Goal: Check status: Check status

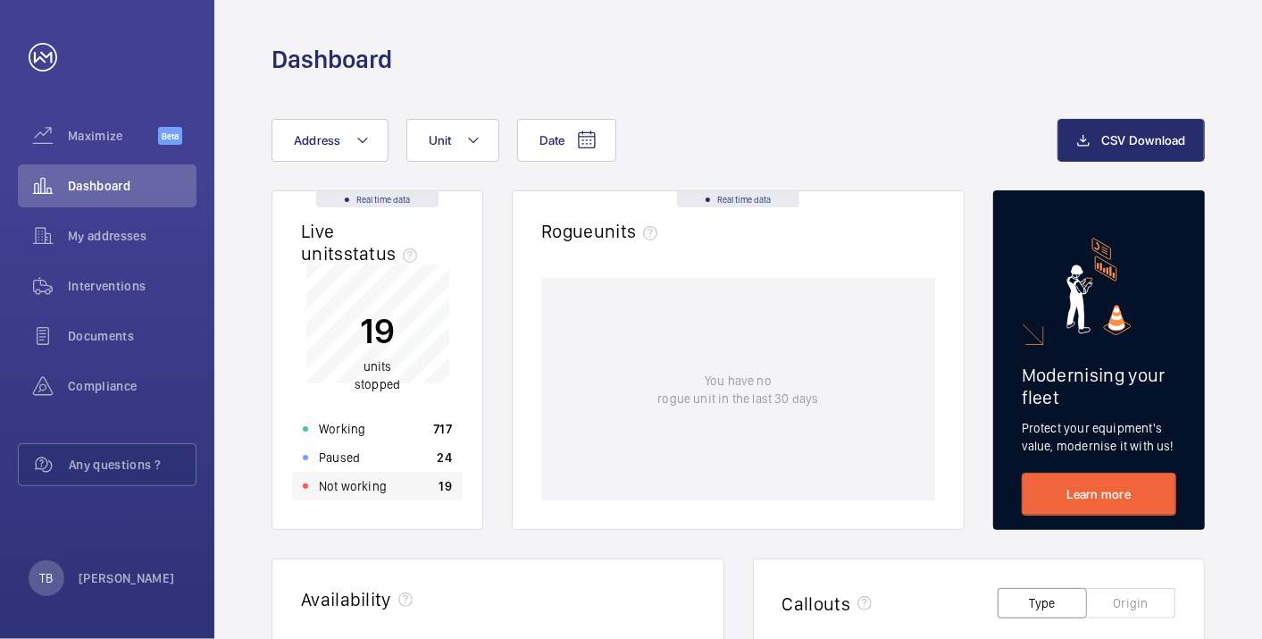
click at [380, 484] on p "Not working" at bounding box center [353, 486] width 68 height 18
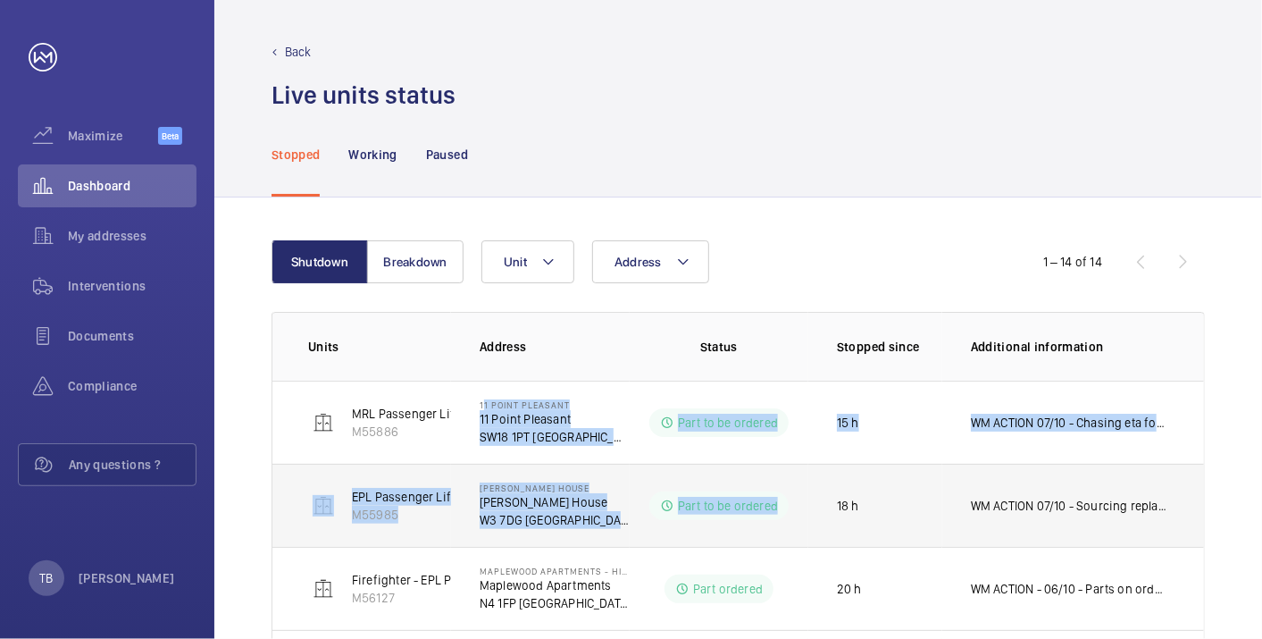
scroll to position [2, 0]
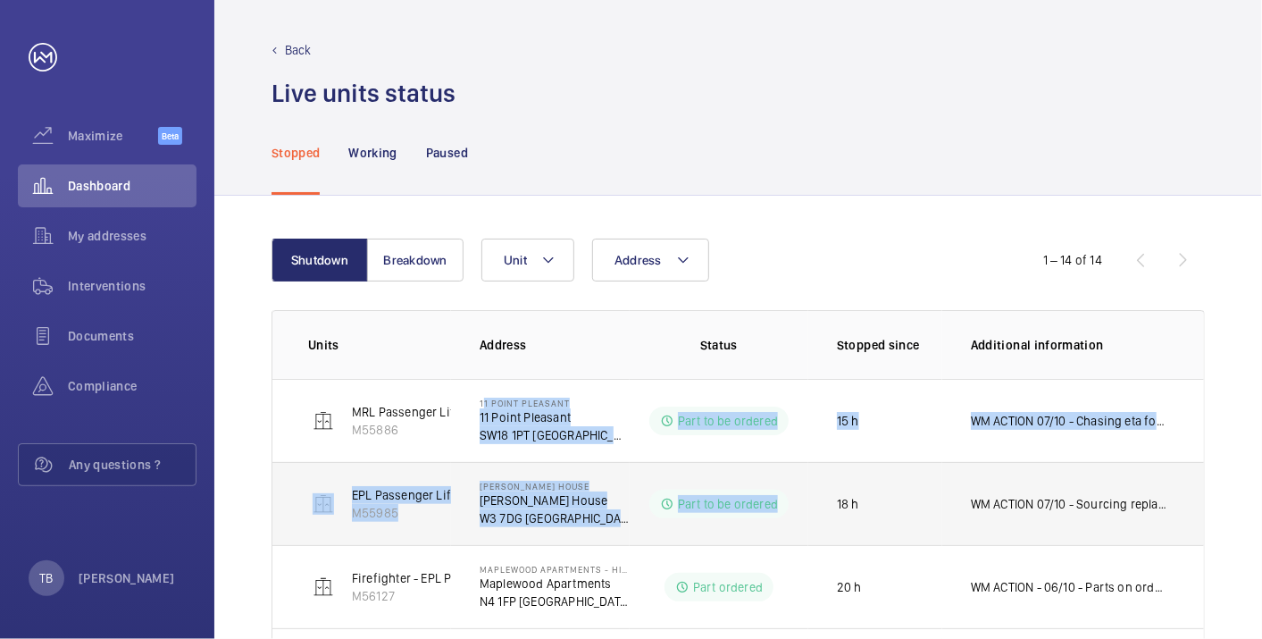
drag, startPoint x: 791, startPoint y: 474, endPoint x: 802, endPoint y: 480, distance: 13.2
click at [0, 0] on tbody "MRL Passenger Lift M55886 11 Point [GEOGRAPHIC_DATA][STREET_ADDRESS][GEOGRAPHIC…" at bounding box center [0, 0] width 0 height 0
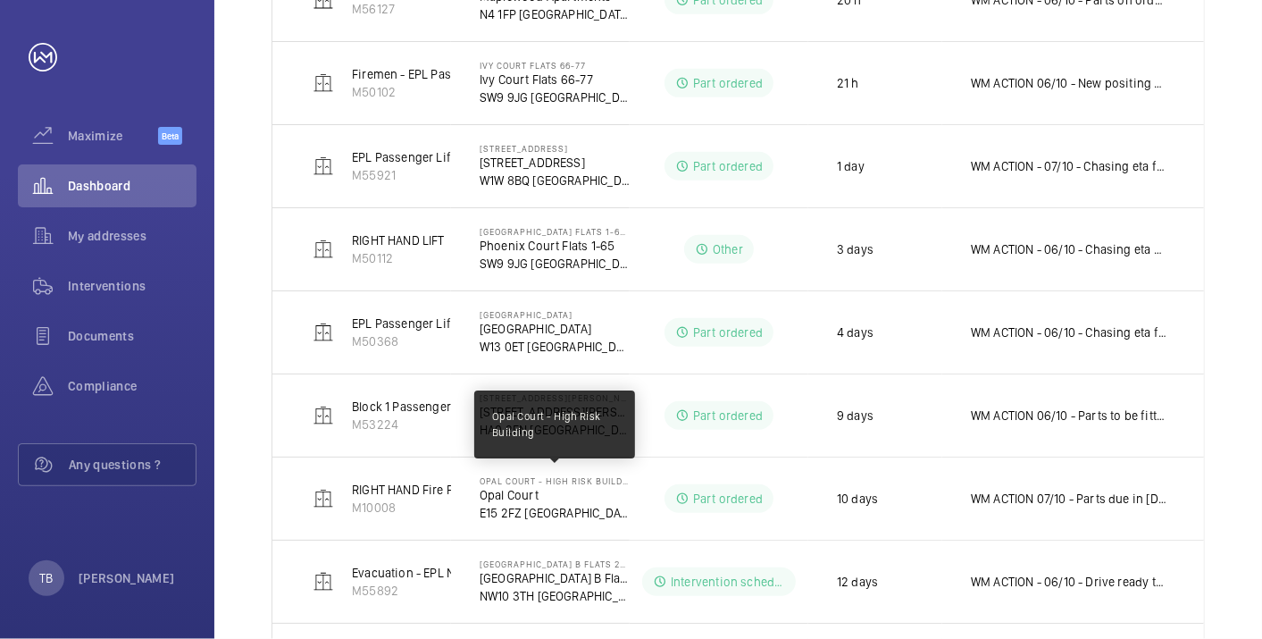
scroll to position [942, 0]
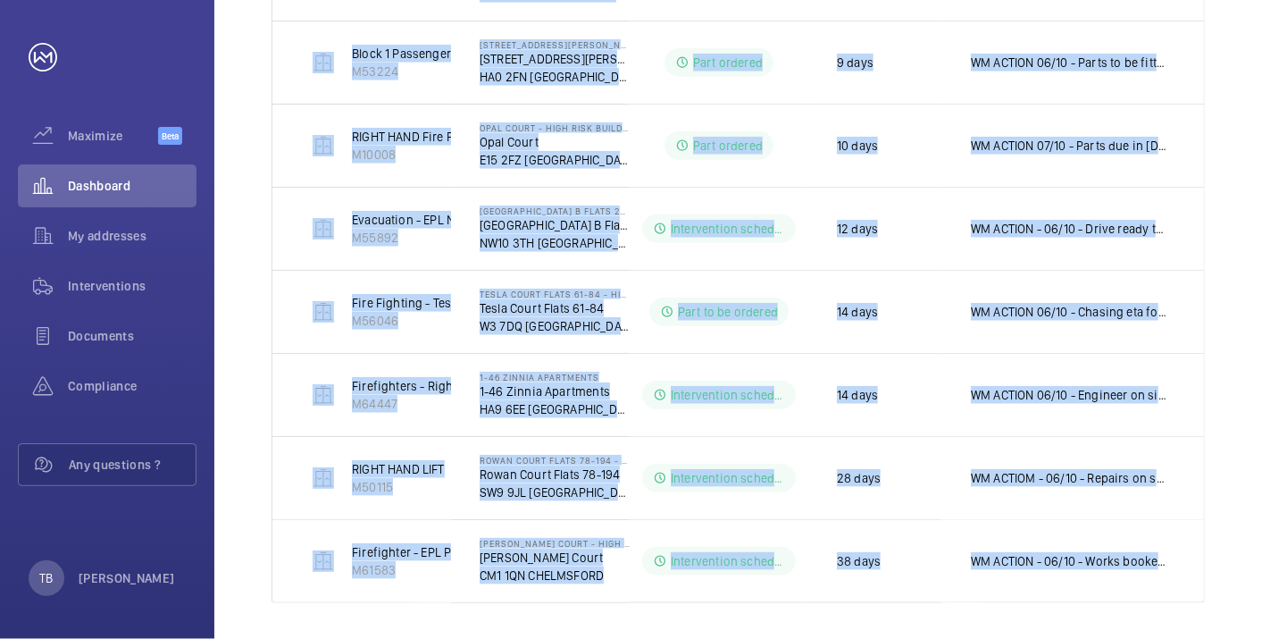
drag, startPoint x: 306, startPoint y: 333, endPoint x: 1212, endPoint y: 594, distance: 943.7
copy table "Units Address Status Stopped since Additional information MRL Passenger Lift M5…"
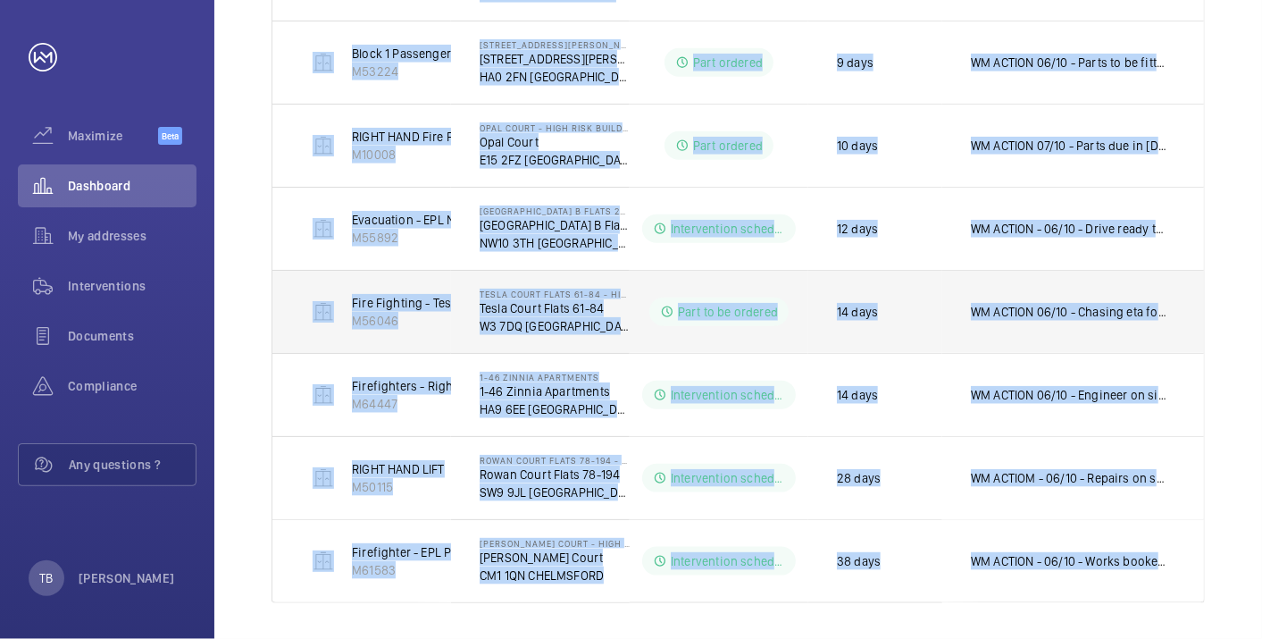
scroll to position [0, 0]
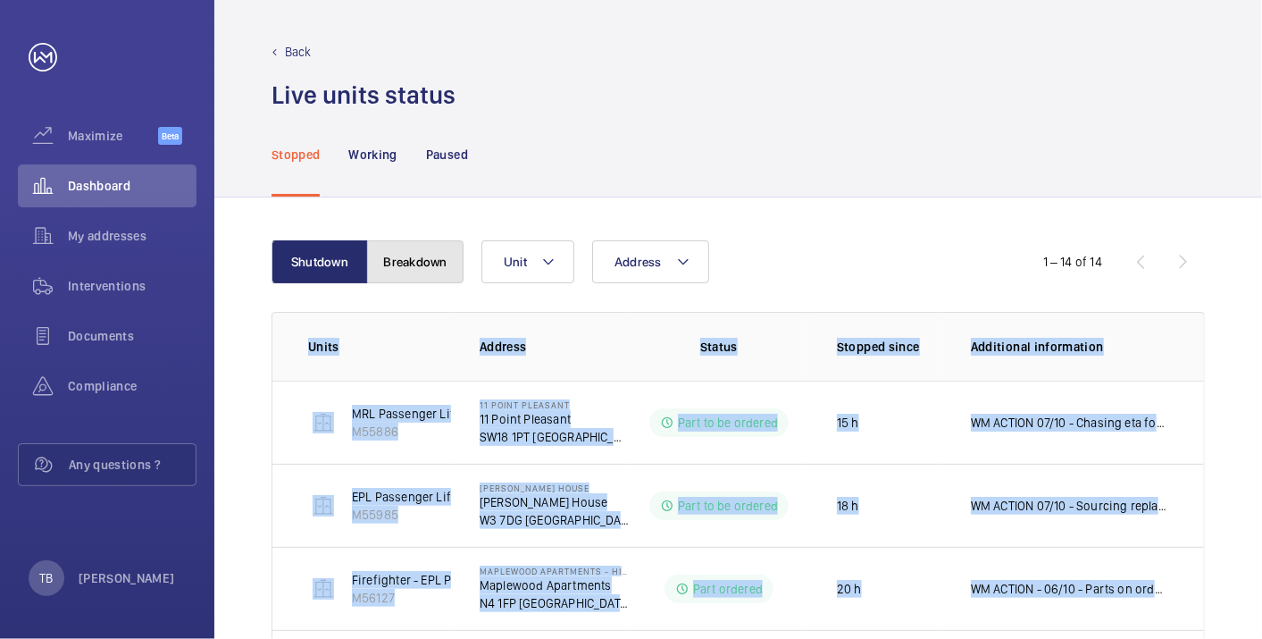
click at [423, 250] on button "Breakdown" at bounding box center [415, 261] width 96 height 43
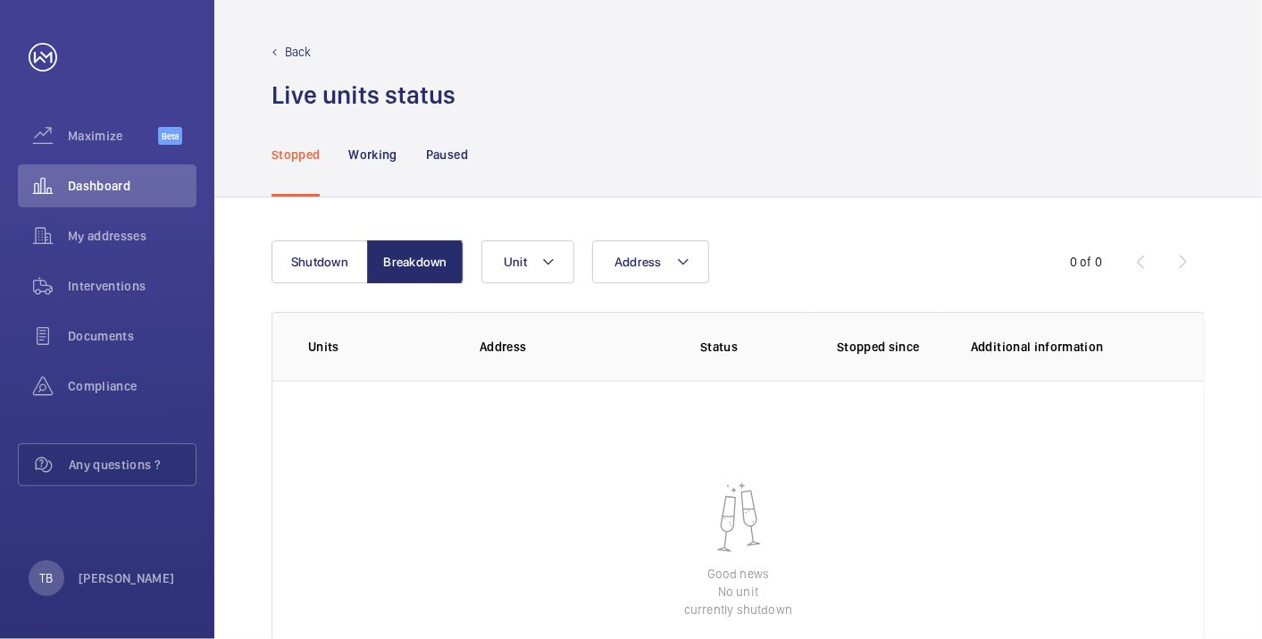
click at [864, 165] on div "Stopped Working Paused" at bounding box center [739, 154] width 934 height 85
click at [83, 189] on span "Dashboard" at bounding box center [132, 186] width 129 height 18
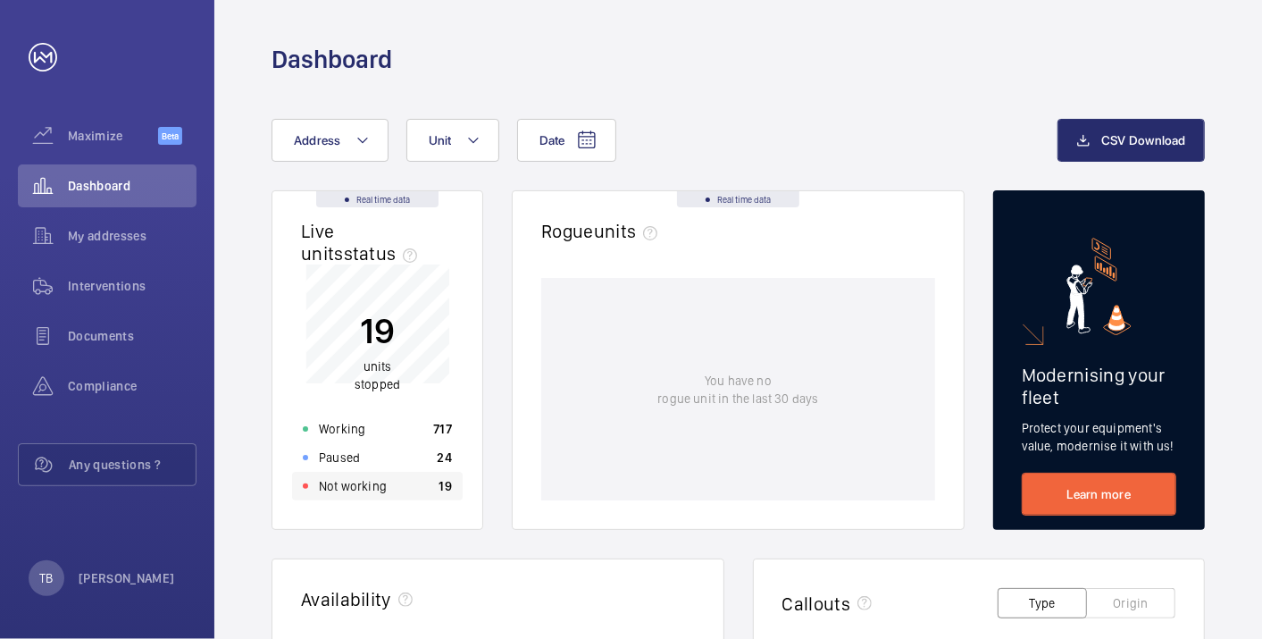
click at [411, 474] on div "Not working 19" at bounding box center [377, 486] width 171 height 29
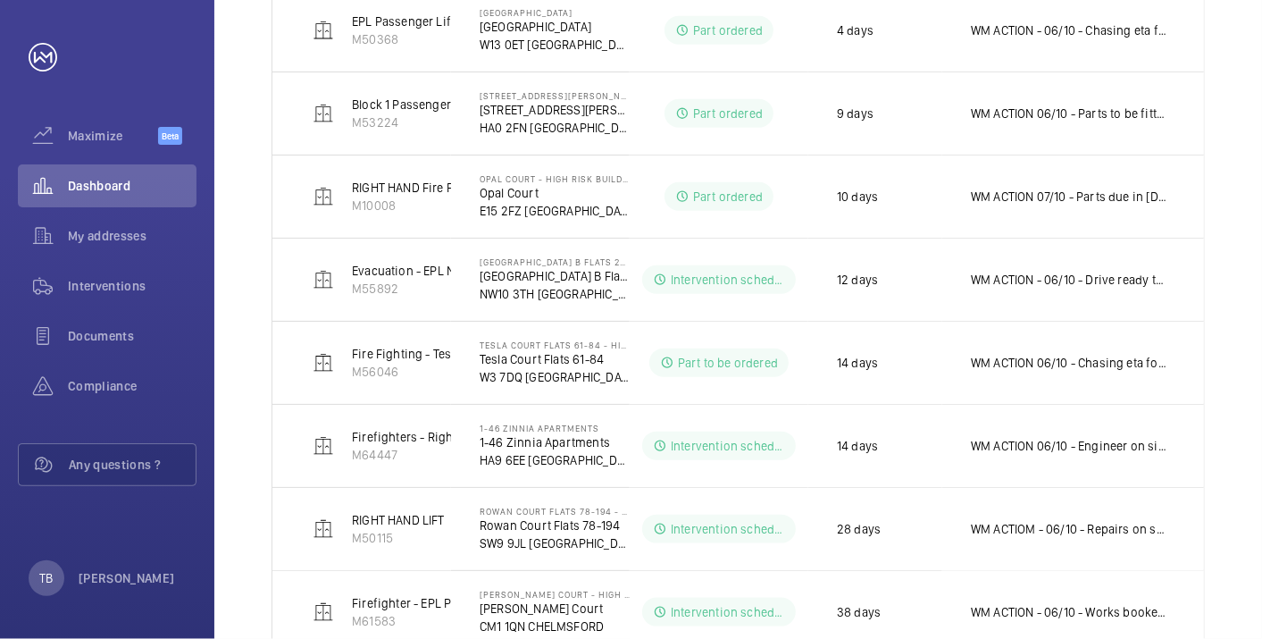
scroll to position [890, 0]
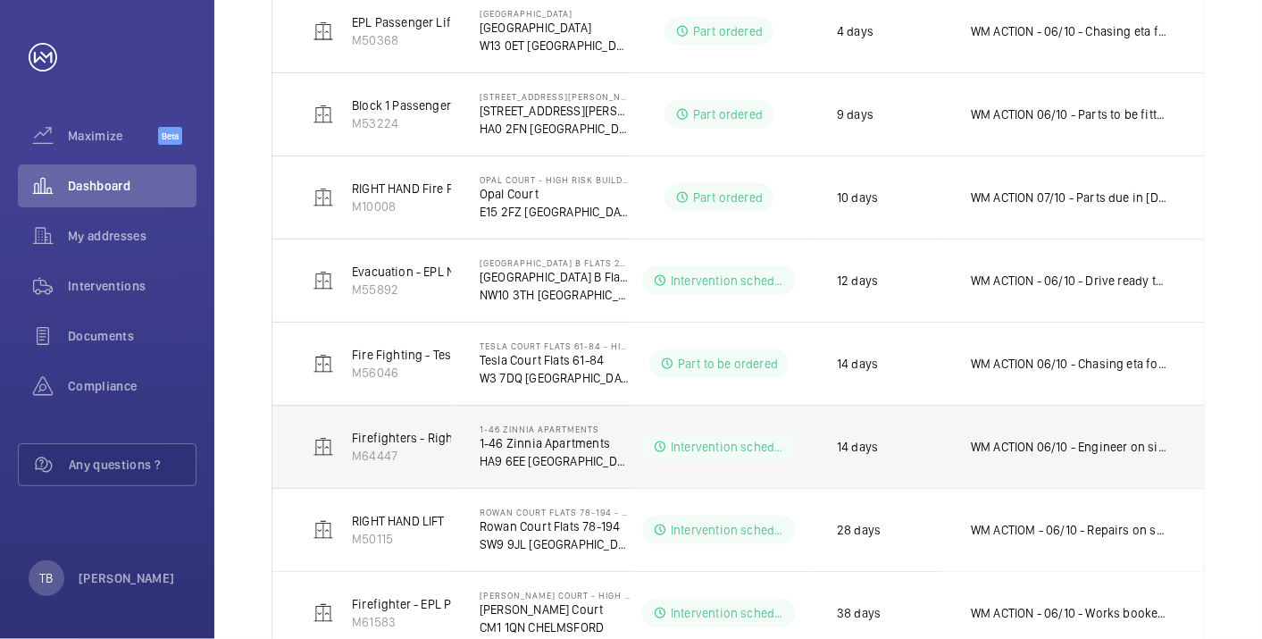
click at [1078, 447] on p "WM ACTION 06/10 - Engineer on site 02/10 - Parts due in [DATE] 30/09 - Parts du…" at bounding box center [1069, 447] width 197 height 18
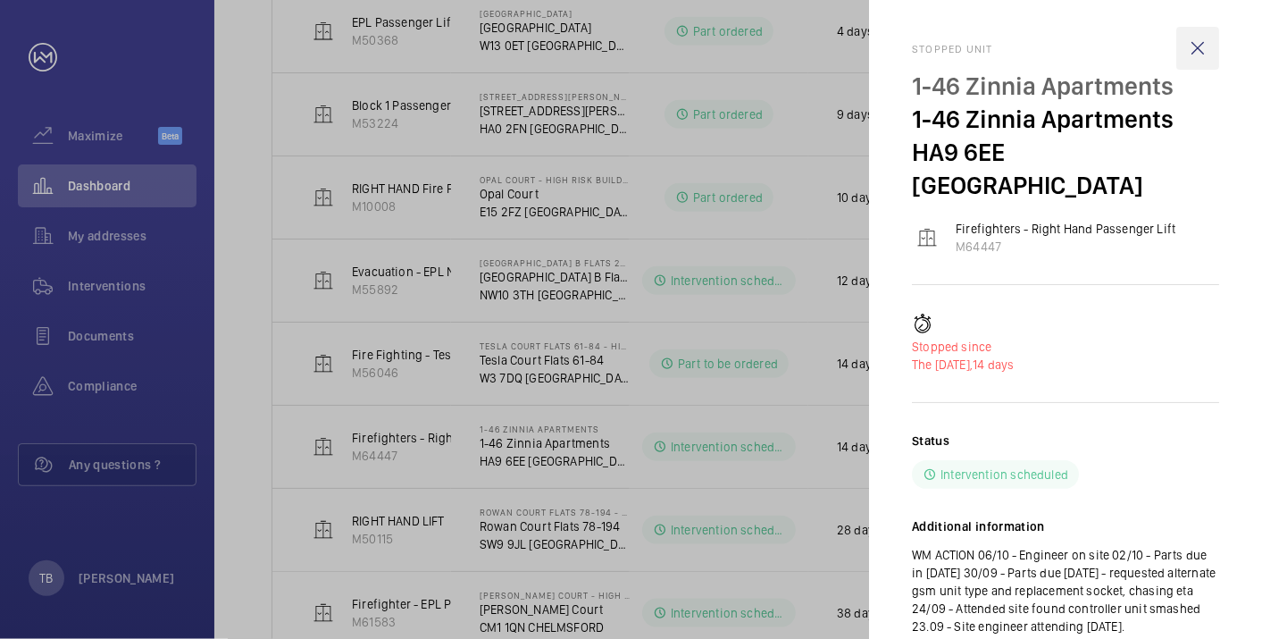
click at [1197, 47] on wm-front-icon-button at bounding box center [1198, 48] width 43 height 43
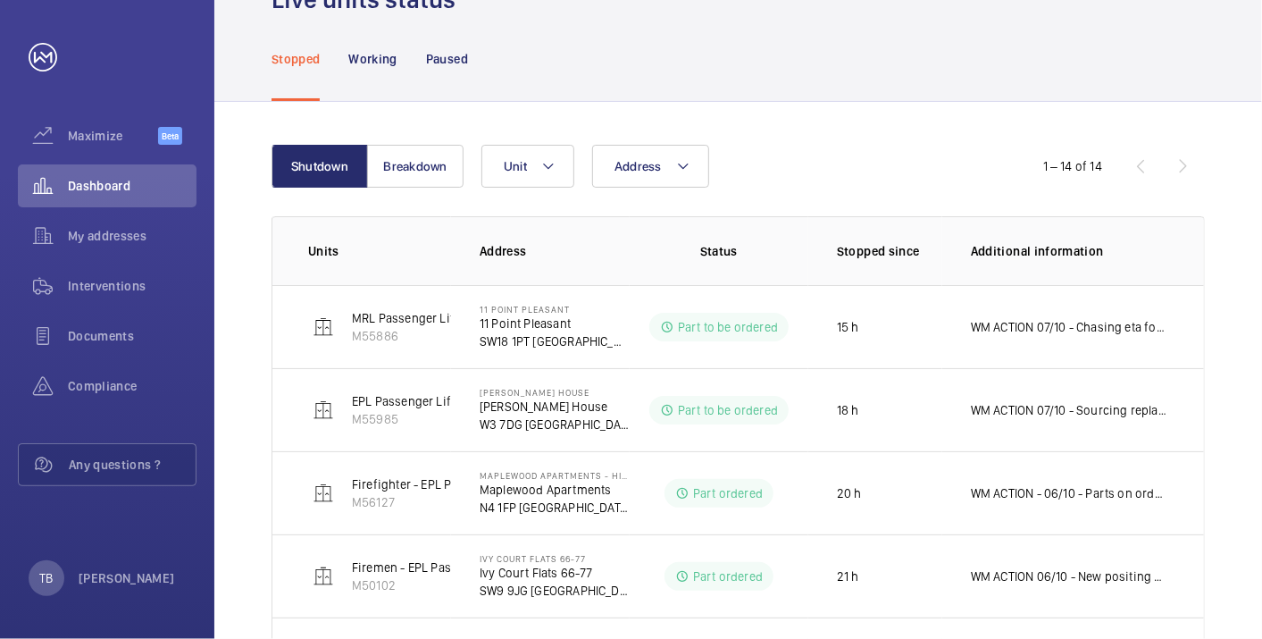
scroll to position [0, 0]
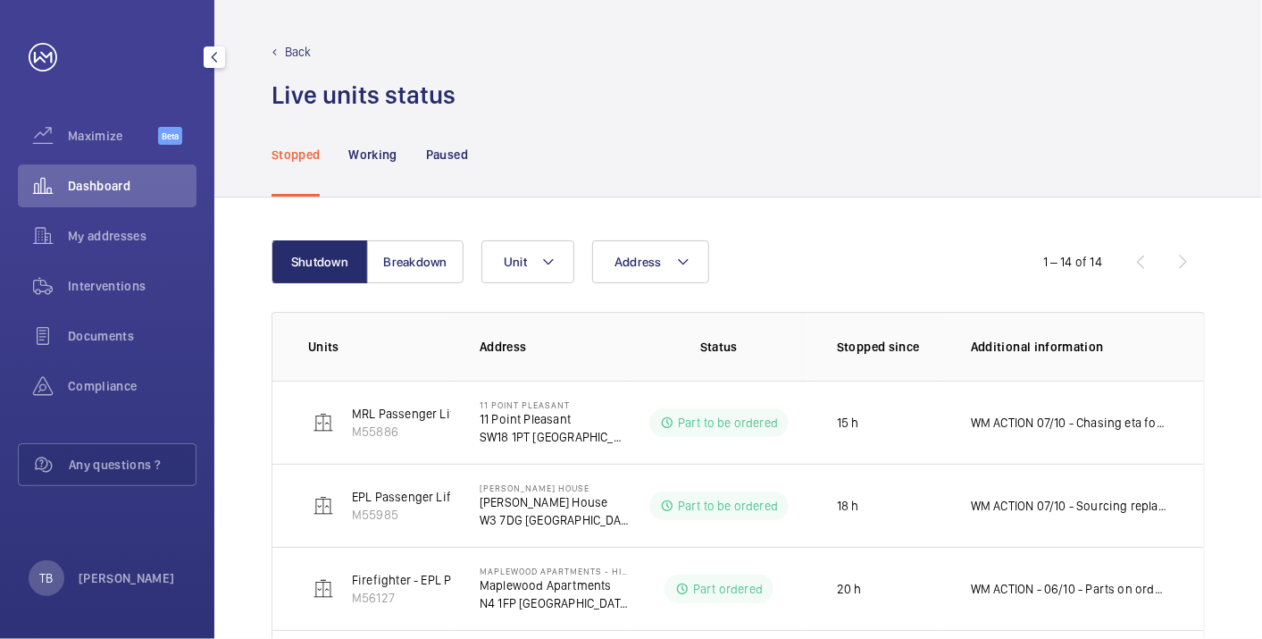
click at [112, 185] on span "Dashboard" at bounding box center [132, 186] width 129 height 18
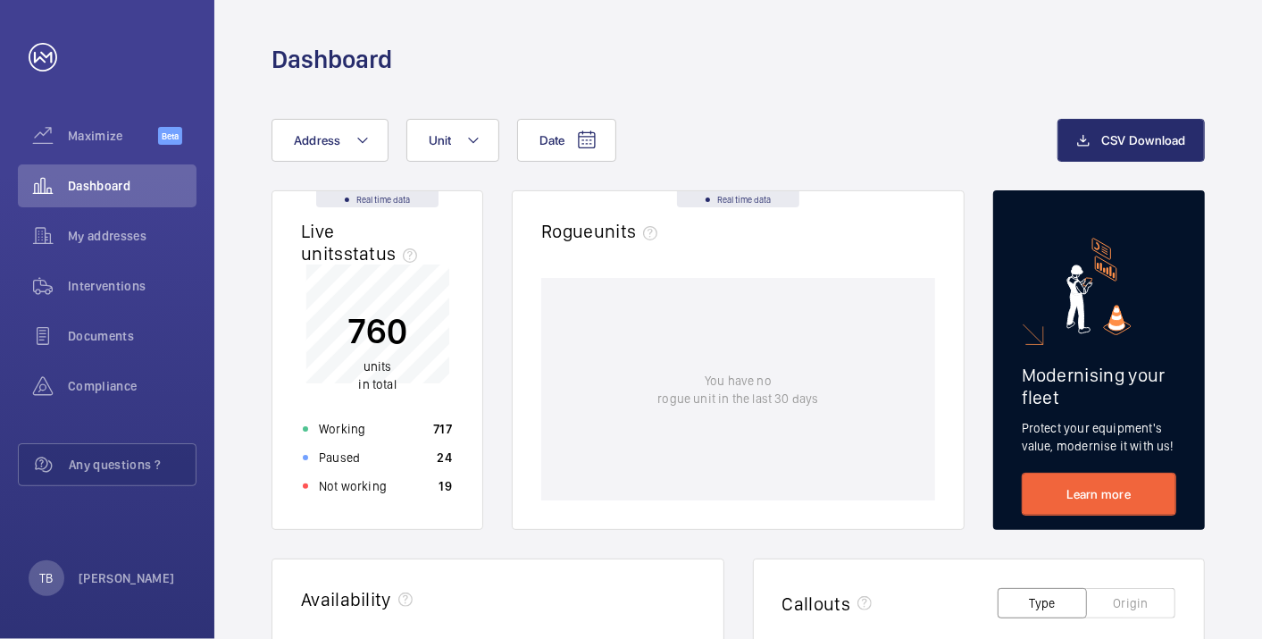
click at [411, 484] on div "Not working 19" at bounding box center [377, 486] width 171 height 29
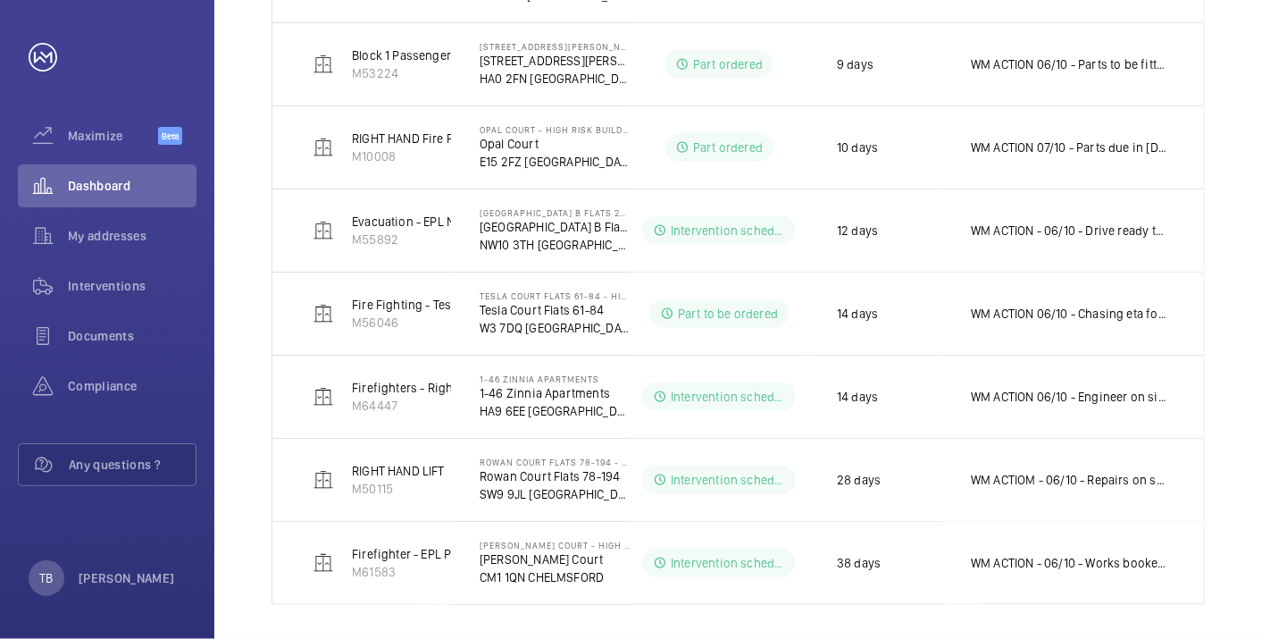
scroll to position [942, 0]
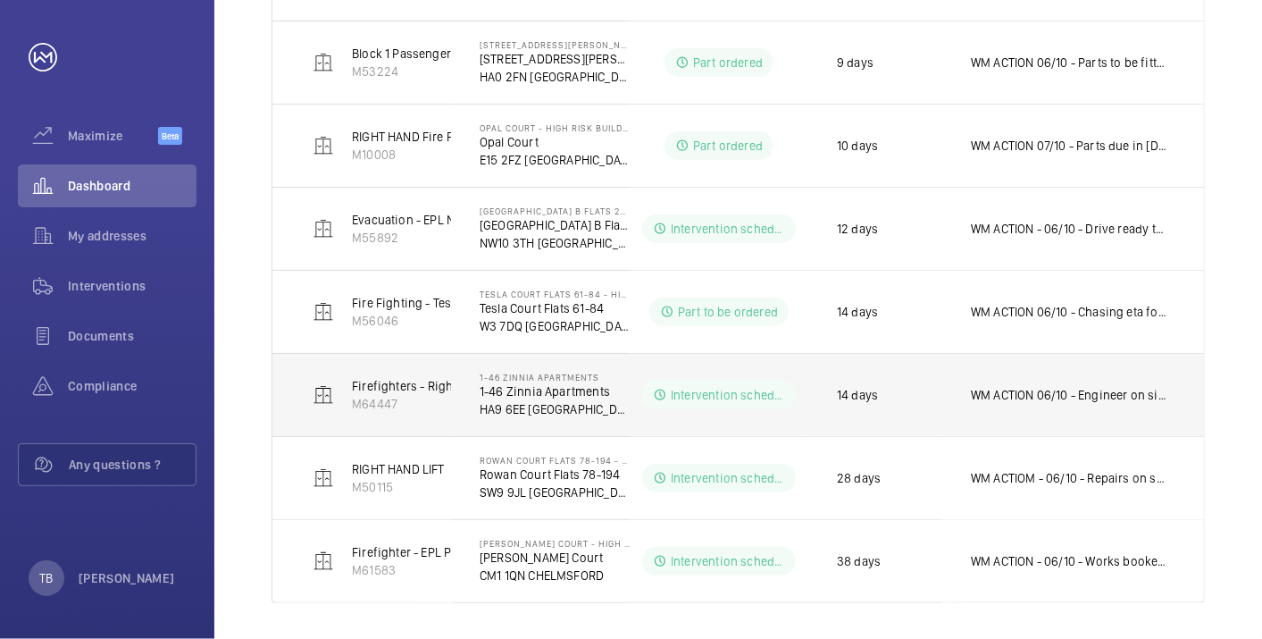
click at [1078, 386] on p "WM ACTION 06/10 - Engineer on site 02/10 - Parts due in [DATE] 30/09 - Parts du…" at bounding box center [1069, 395] width 197 height 18
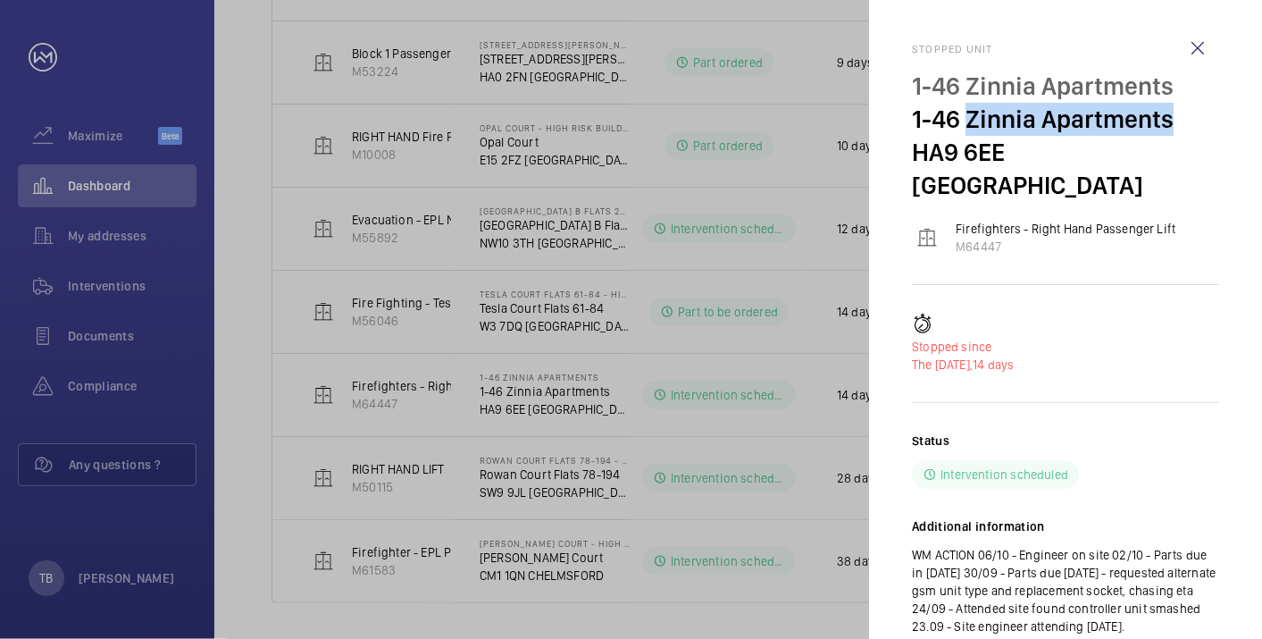
drag, startPoint x: 971, startPoint y: 124, endPoint x: 1178, endPoint y: 122, distance: 206.4
click at [1178, 122] on p "1-46 Zinnia Apartments" at bounding box center [1065, 119] width 307 height 33
copy p "Zinnia Apartments"
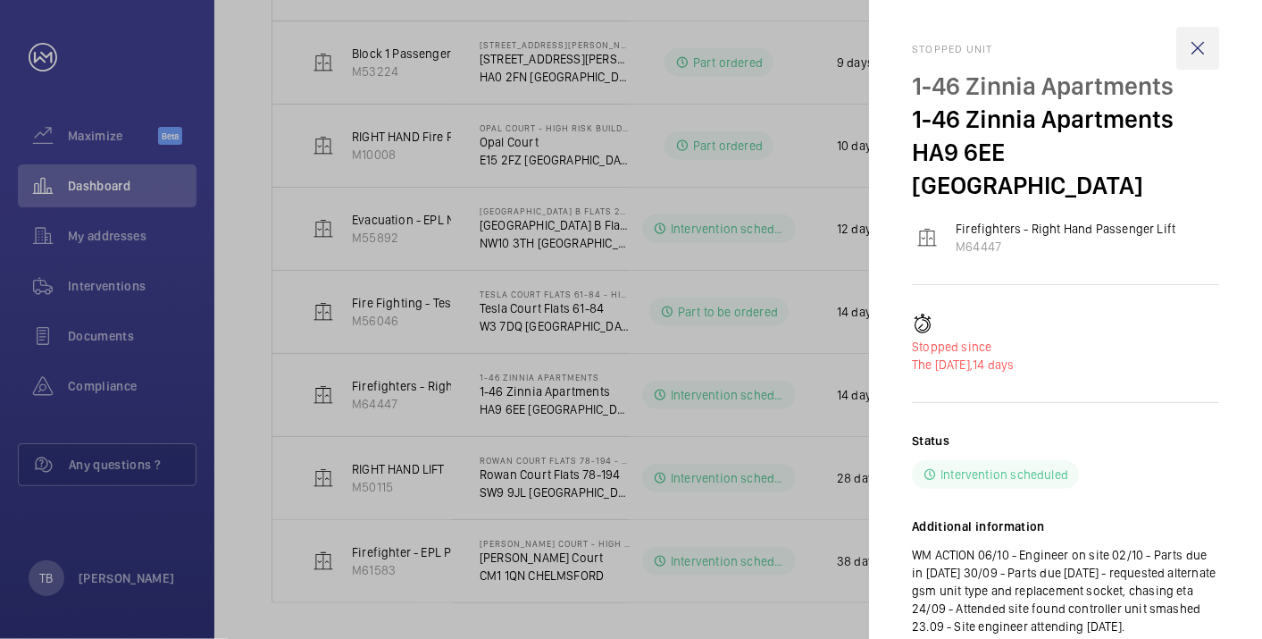
click at [1197, 48] on wm-front-icon-button at bounding box center [1198, 48] width 43 height 43
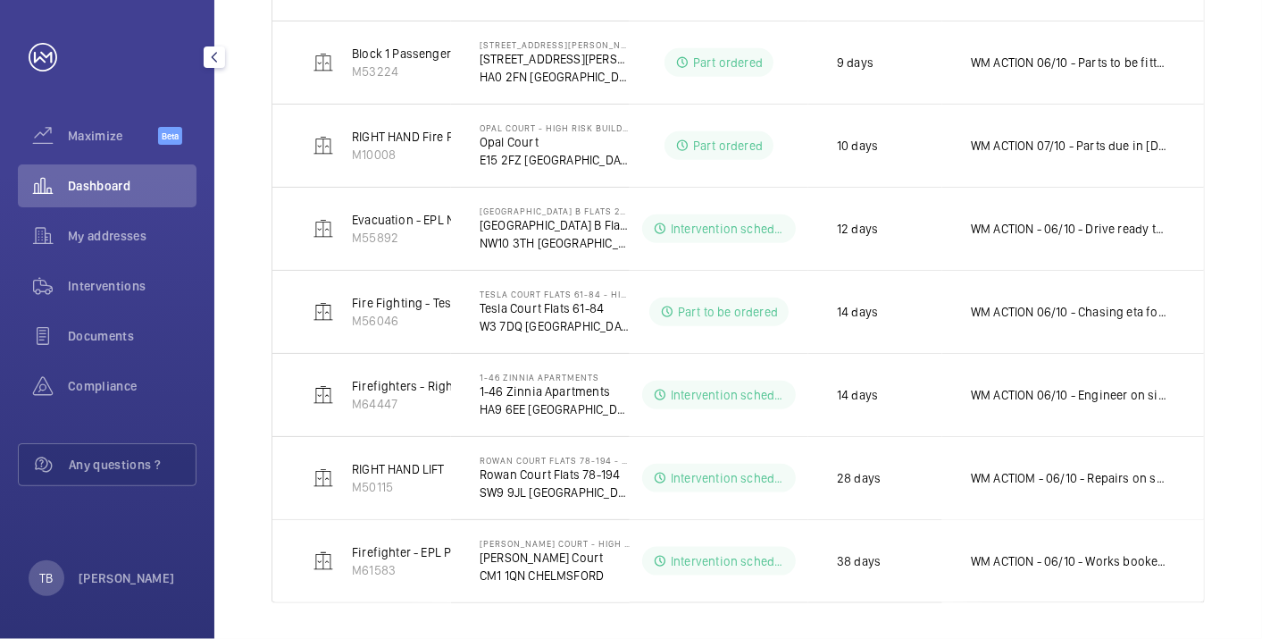
click at [117, 187] on span "Dashboard" at bounding box center [132, 186] width 129 height 18
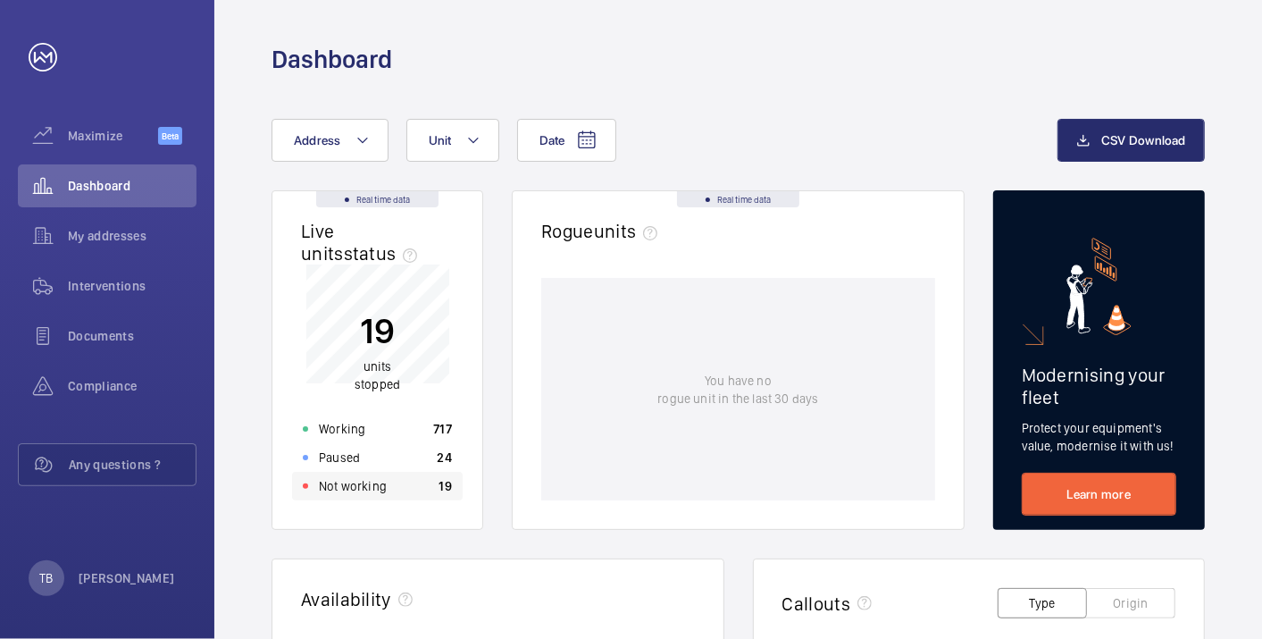
click at [373, 481] on p "Not working" at bounding box center [353, 486] width 68 height 18
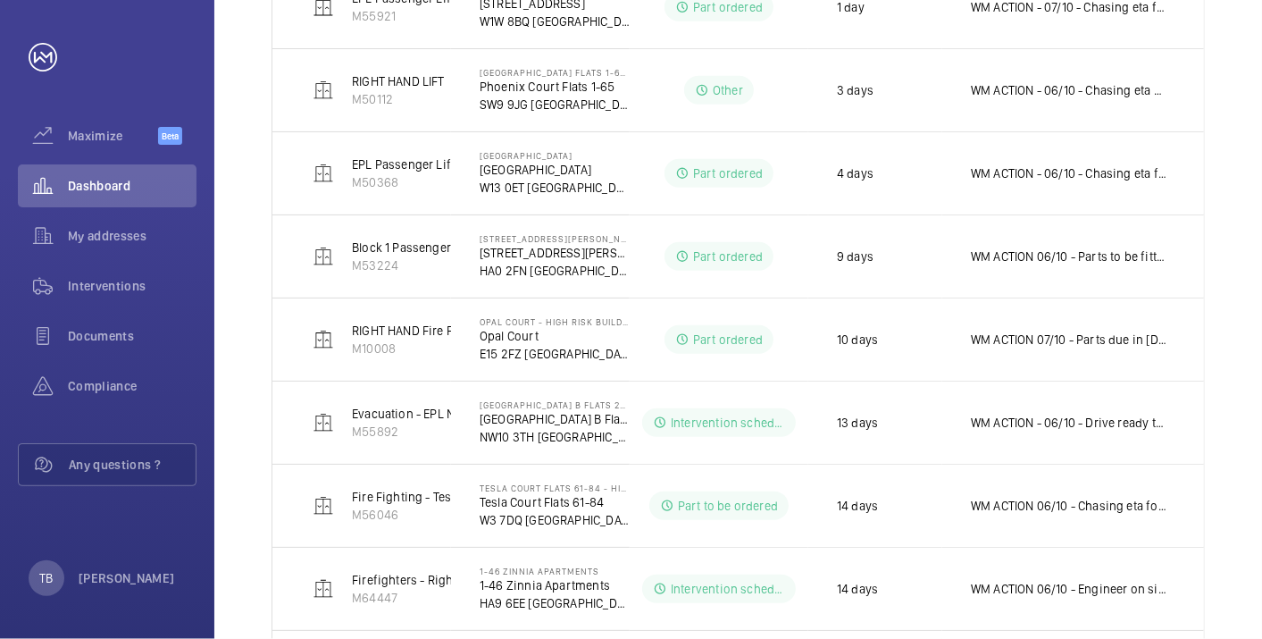
scroll to position [942, 0]
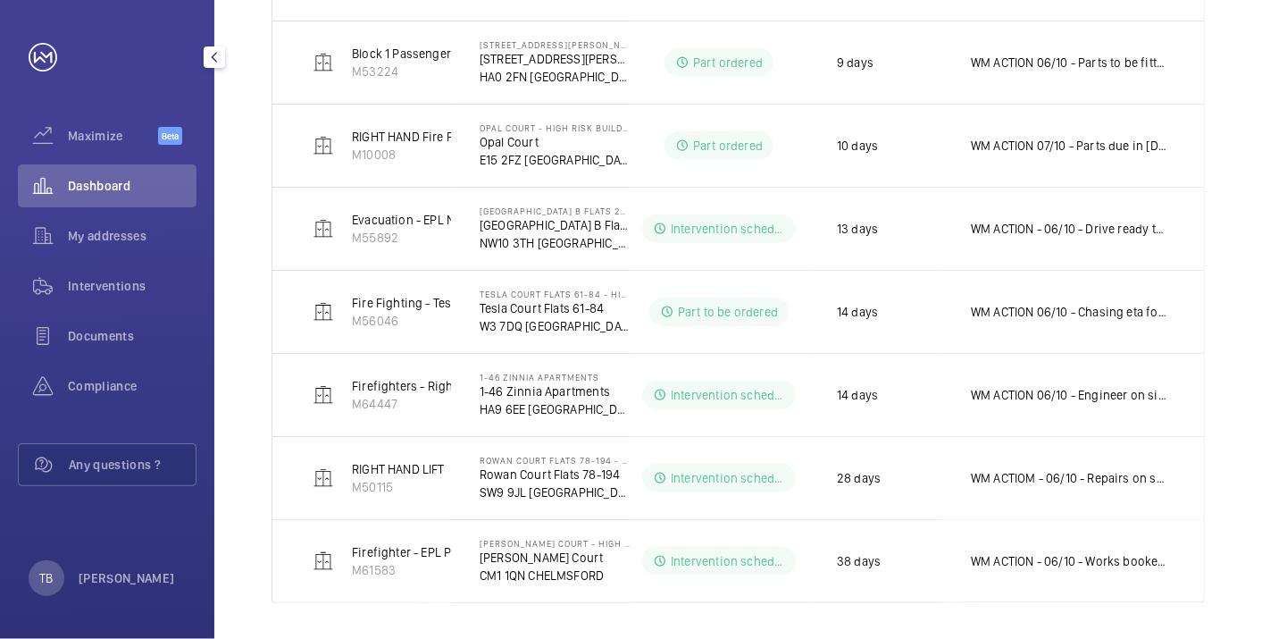
click at [147, 179] on span "Dashboard" at bounding box center [132, 186] width 129 height 18
